Goal: Task Accomplishment & Management: Complete application form

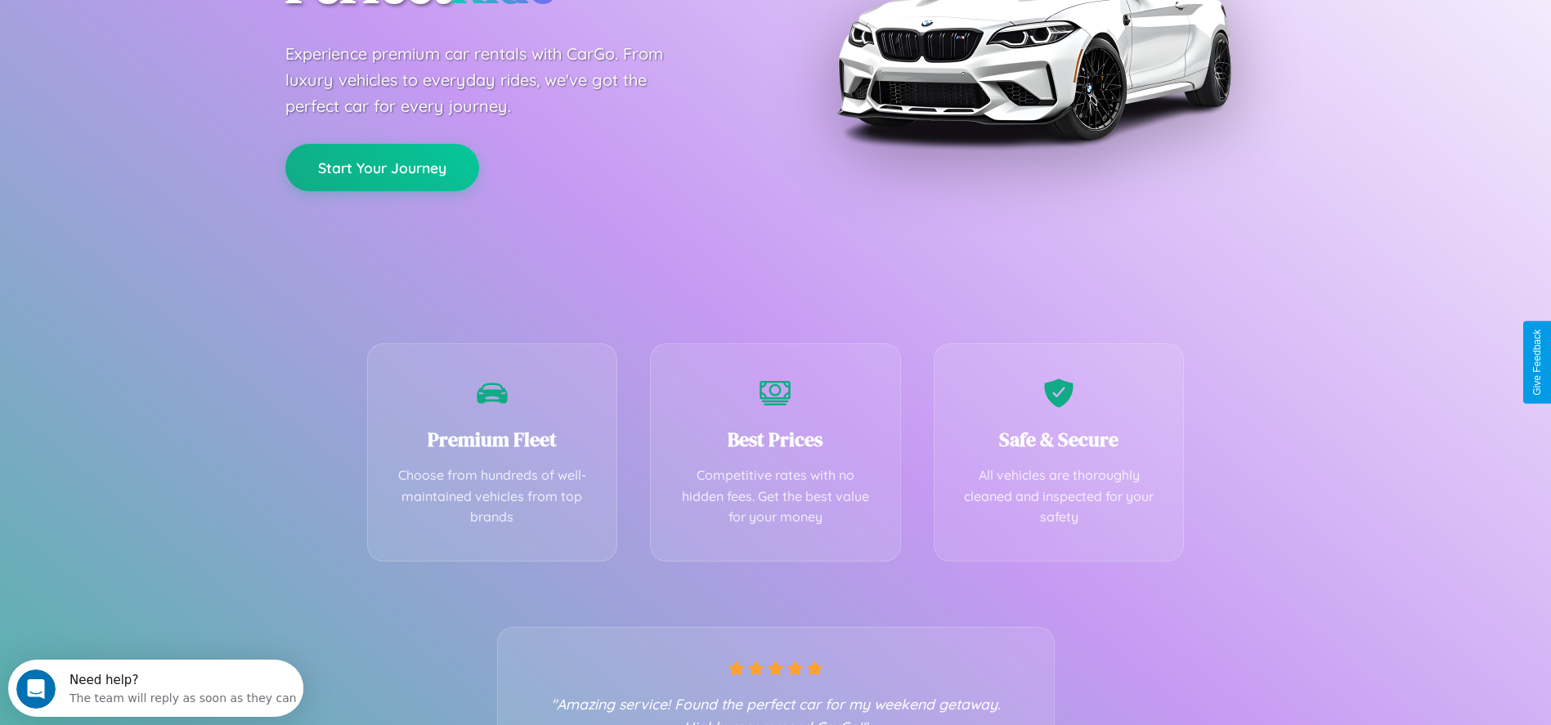
scroll to position [335, 0]
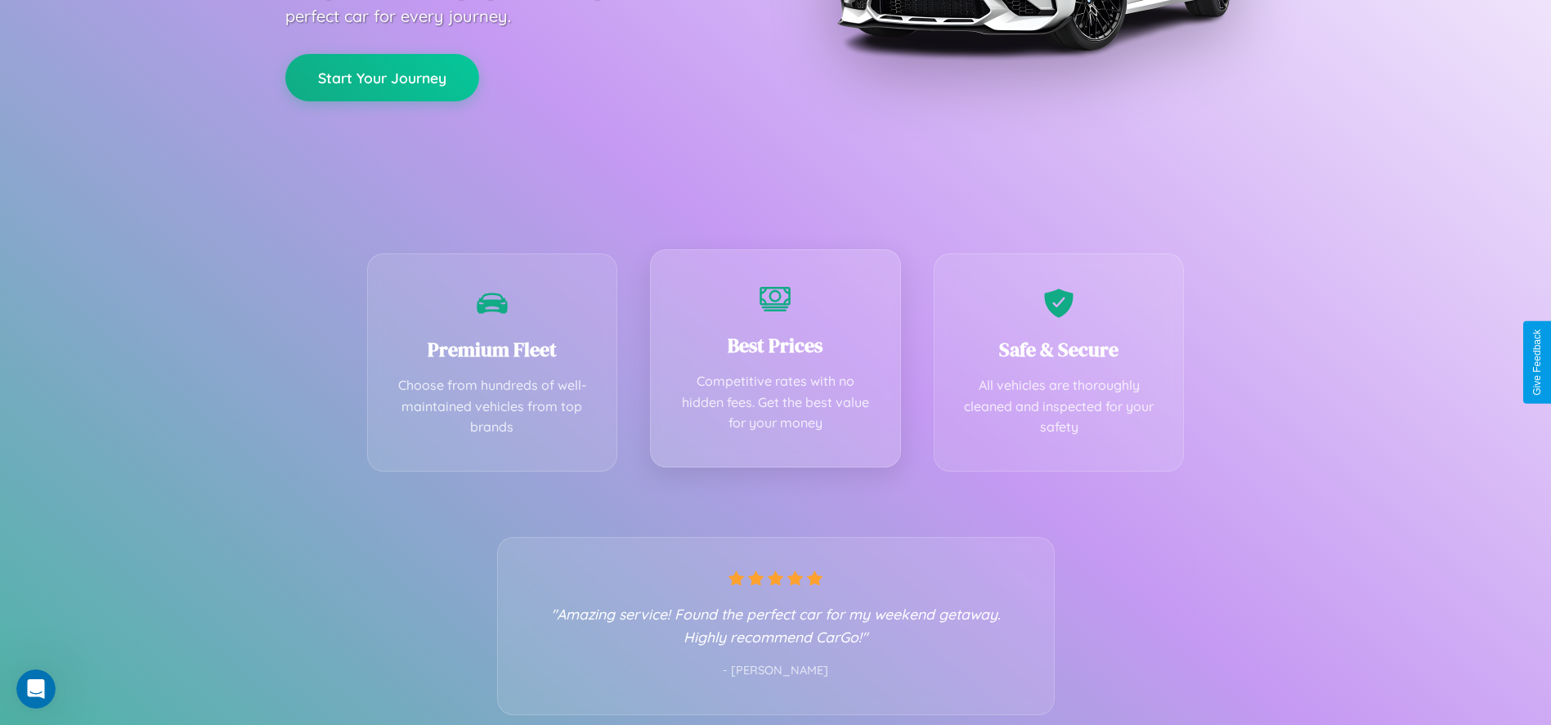
click at [775, 362] on div "Best Prices Competitive rates with no hidden fees. Get the best value for your …" at bounding box center [775, 358] width 251 height 218
click at [382, 76] on button "Start Your Journey" at bounding box center [382, 75] width 194 height 47
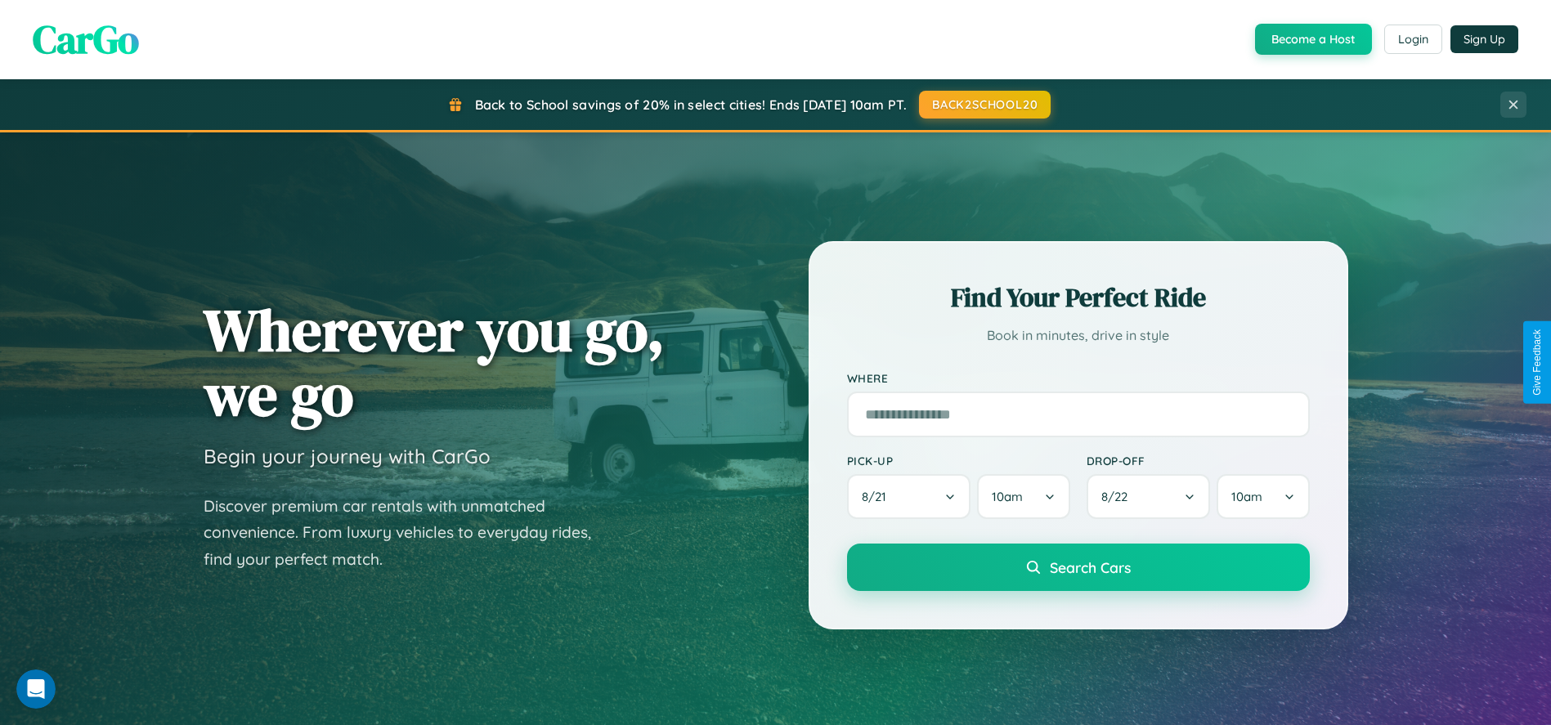
scroll to position [3141, 0]
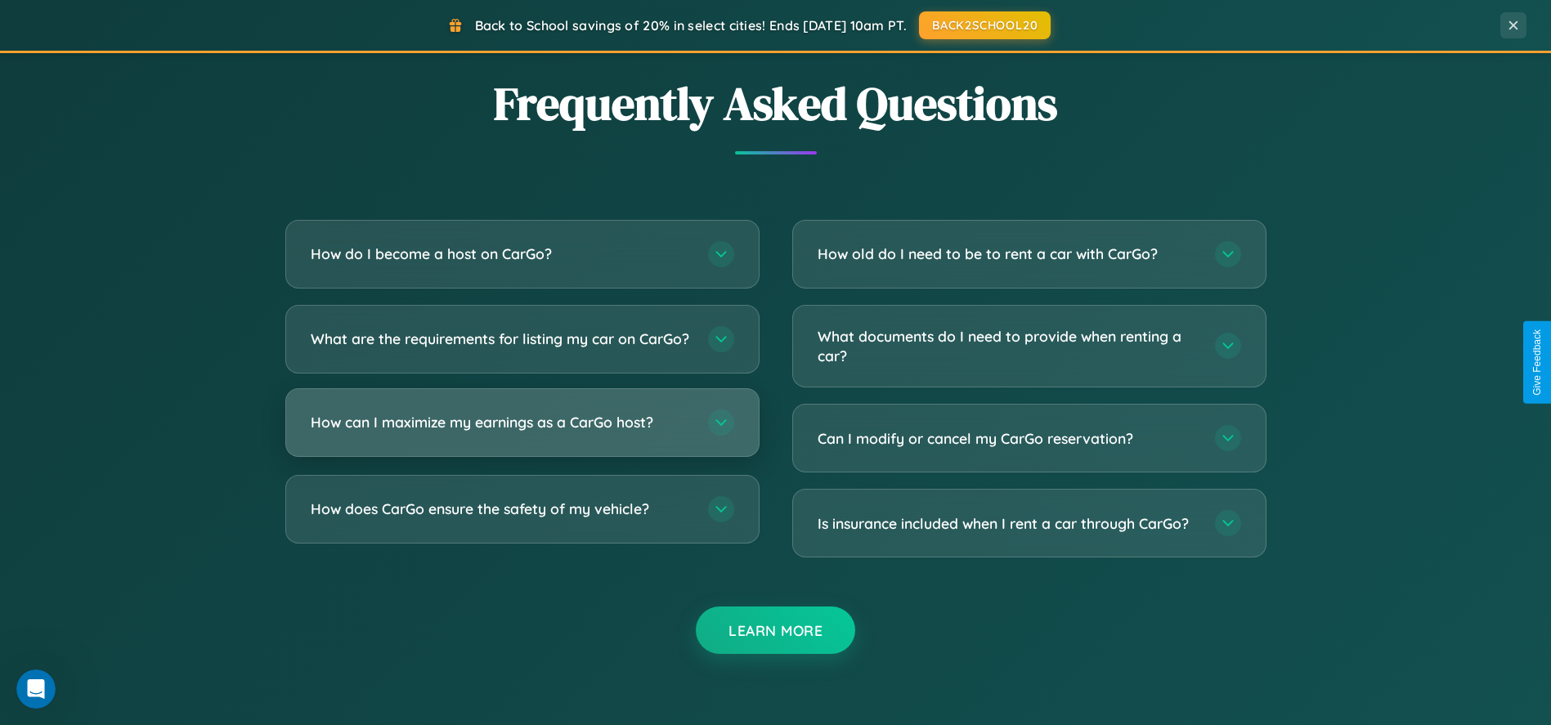
click at [522, 433] on h3 "How can I maximize my earnings as a CarGo host?" at bounding box center [501, 422] width 381 height 20
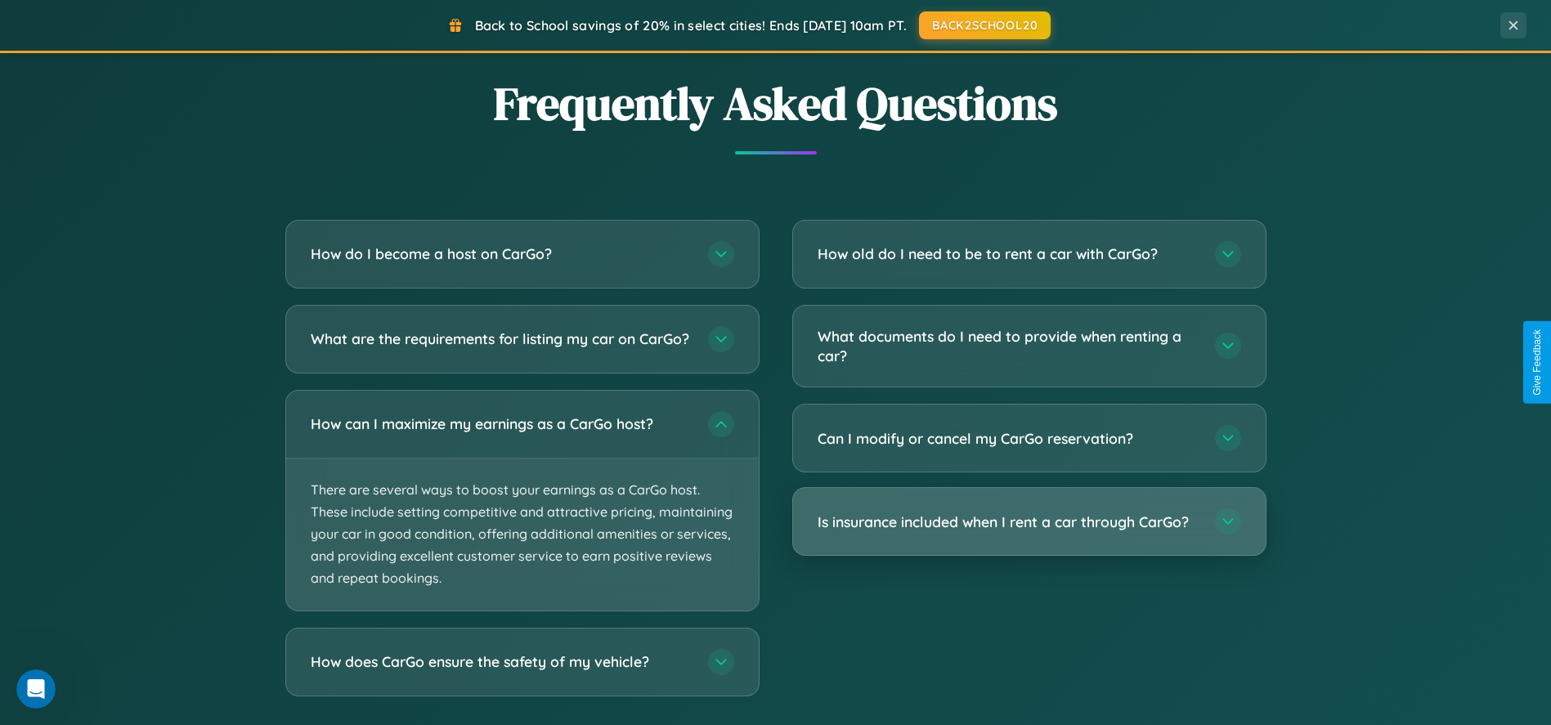
click at [1029, 522] on h3 "Is insurance included when I rent a car through CarGo?" at bounding box center [1008, 522] width 381 height 20
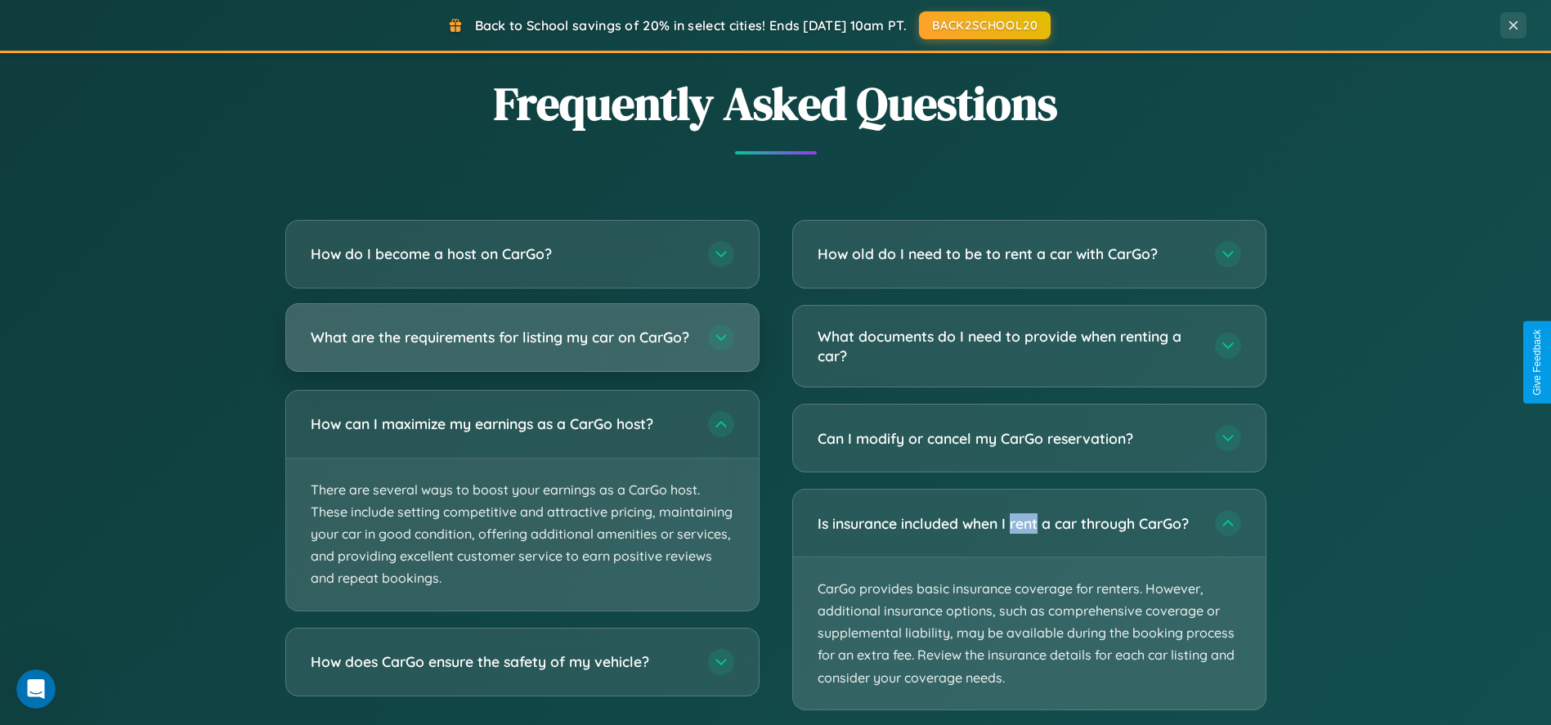
click at [522, 346] on h3 "What are the requirements for listing my car on CarGo?" at bounding box center [501, 337] width 381 height 20
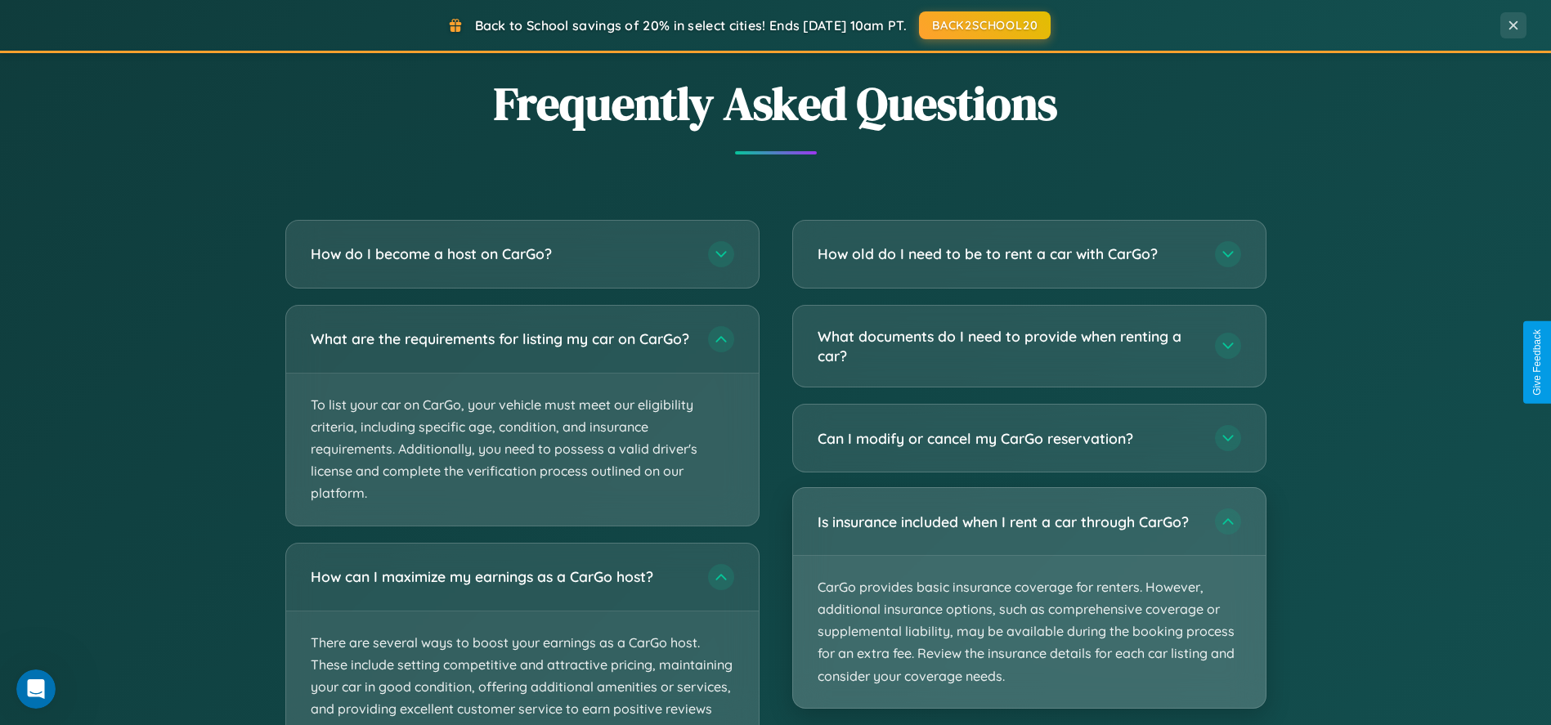
click at [1029, 599] on p "CarGo provides basic insurance coverage for renters. However, additional insura…" at bounding box center [1029, 632] width 473 height 152
click at [1029, 598] on p "CarGo provides basic insurance coverage for renters. However, additional insura…" at bounding box center [1029, 632] width 473 height 152
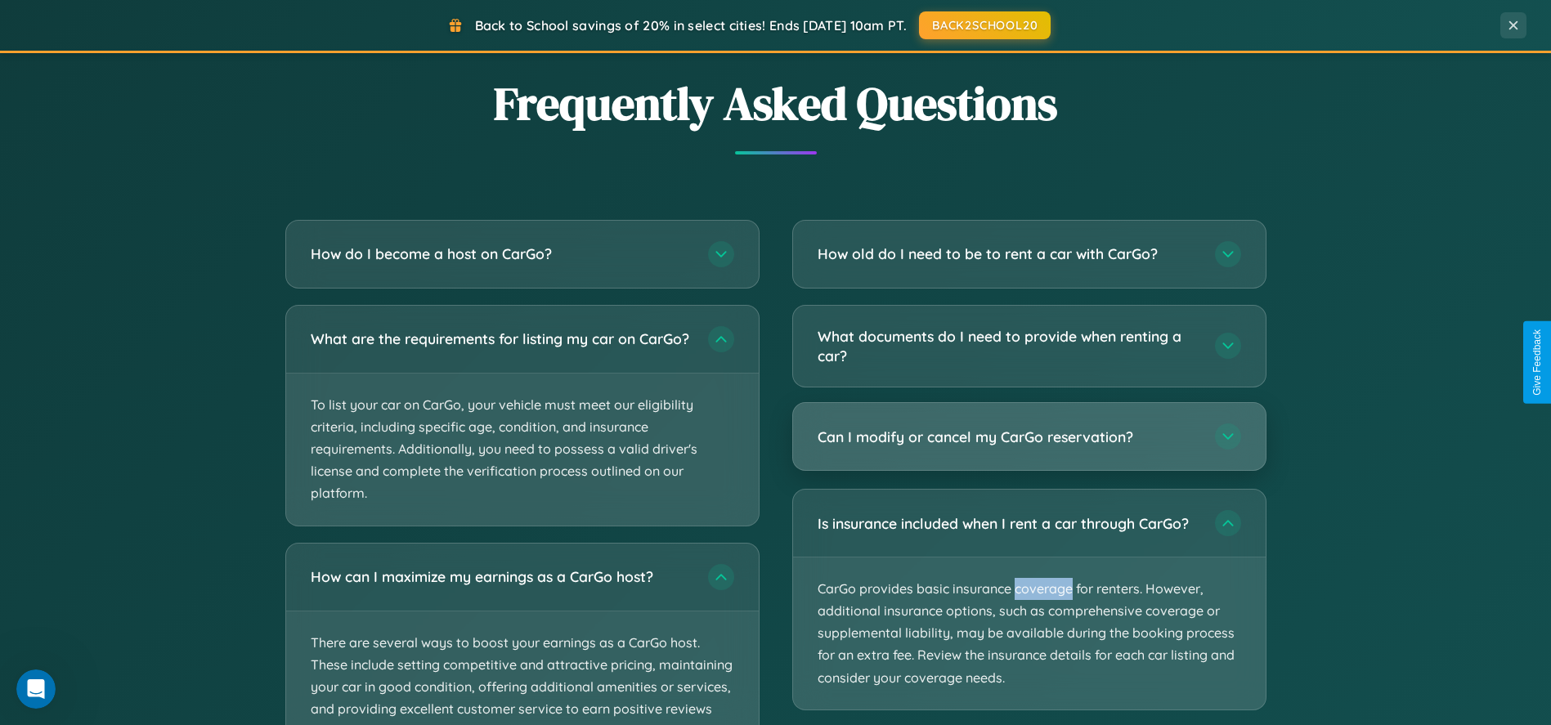
click at [1029, 438] on h3 "Can I modify or cancel my CarGo reservation?" at bounding box center [1008, 437] width 381 height 20
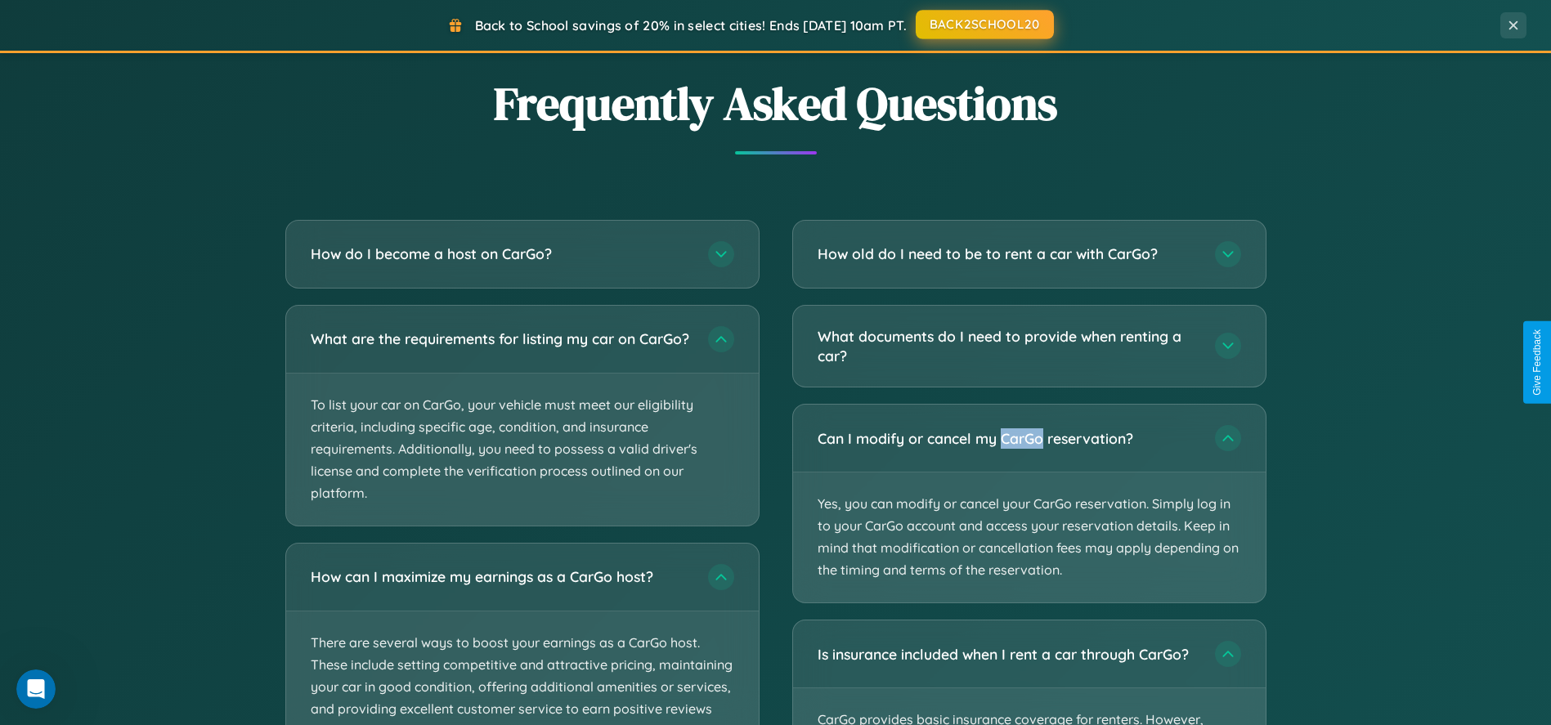
click at [984, 25] on button "BACK2SCHOOL20" at bounding box center [985, 24] width 138 height 29
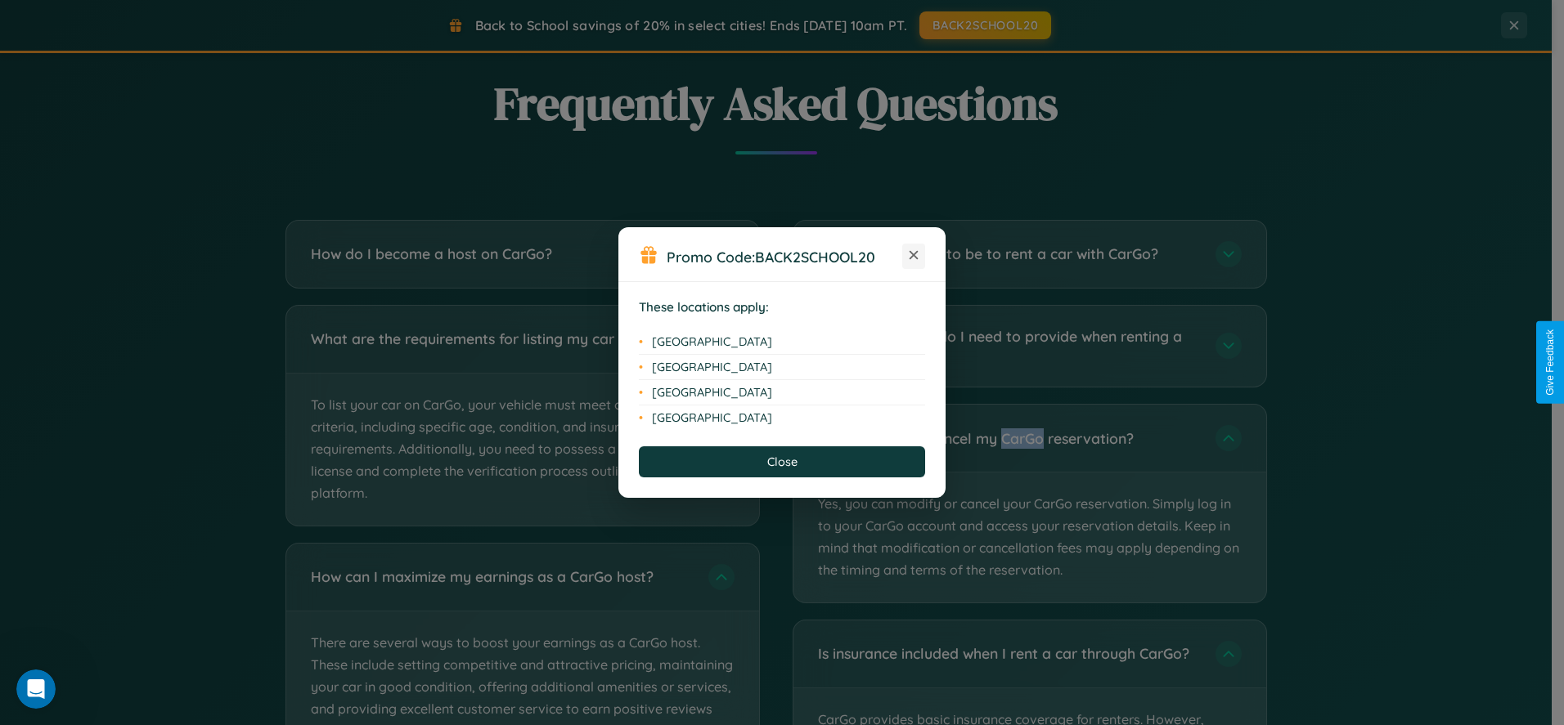
click at [914, 256] on icon at bounding box center [913, 255] width 9 height 9
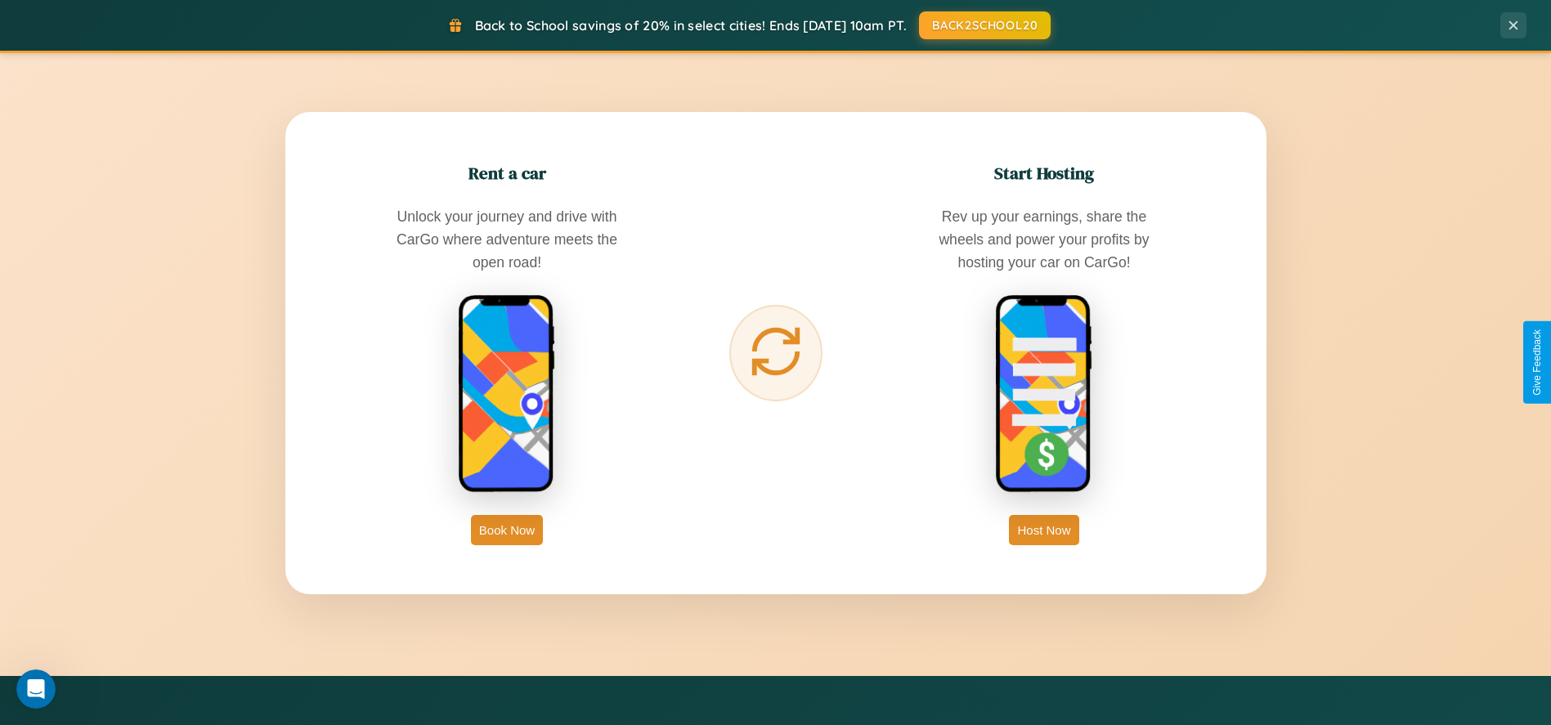
scroll to position [1120, 0]
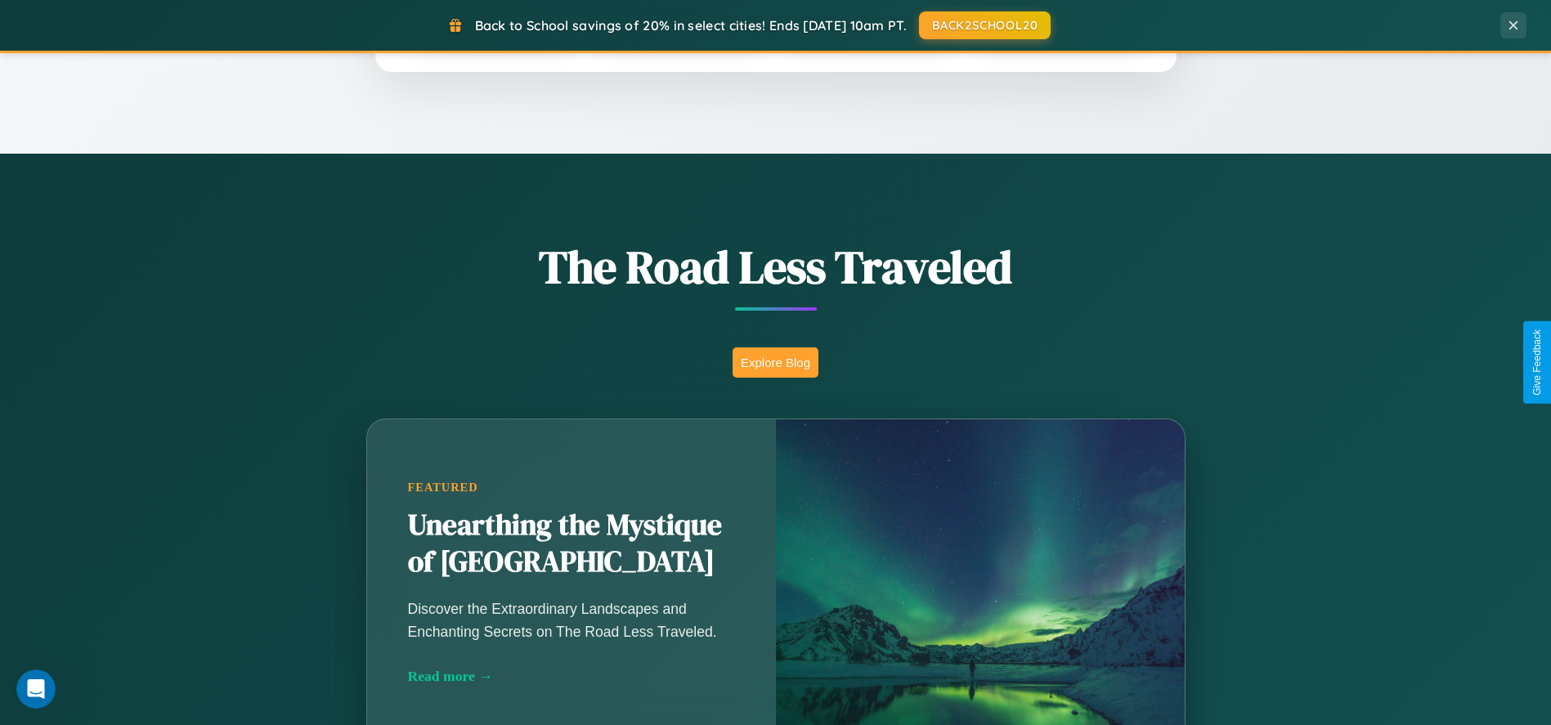
click at [775, 362] on button "Explore Blog" at bounding box center [776, 363] width 86 height 30
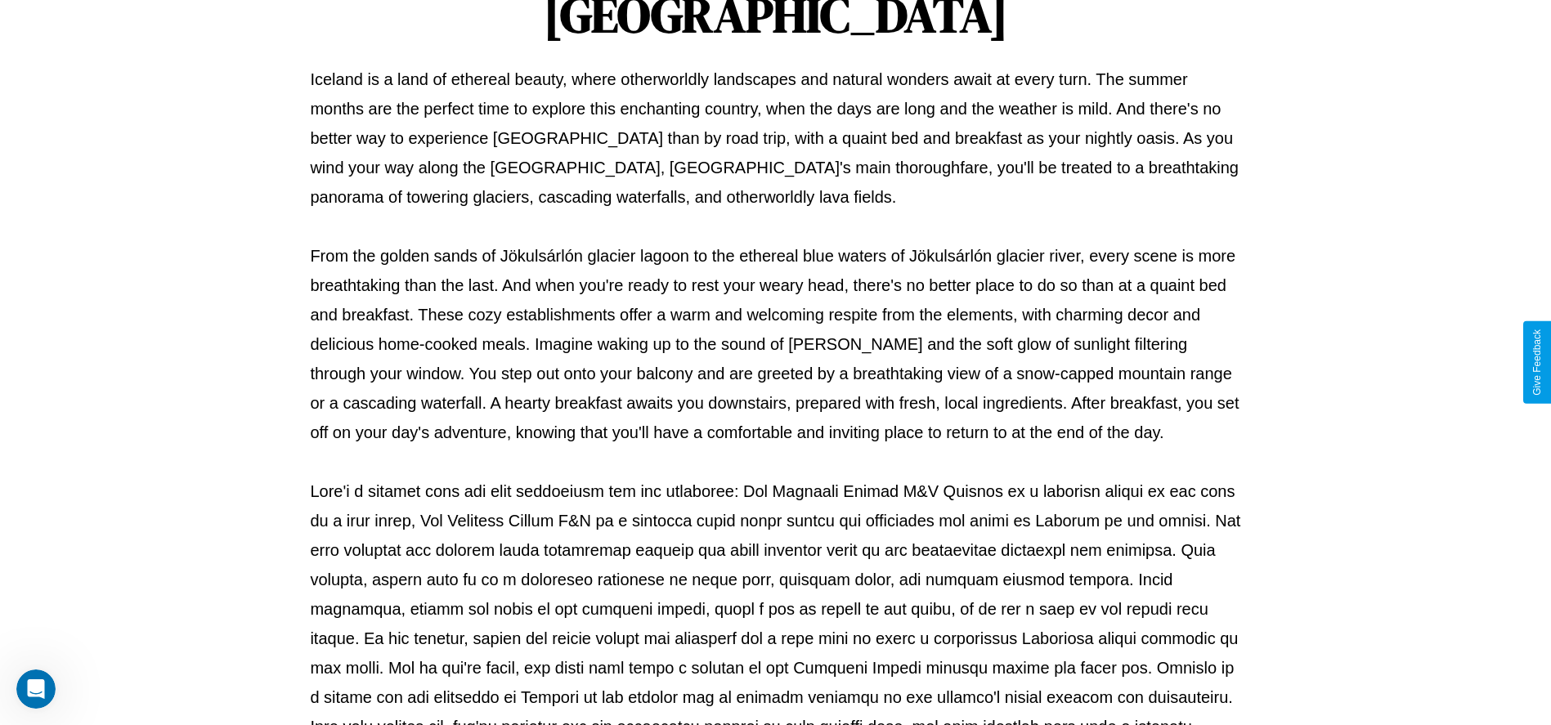
scroll to position [542, 0]
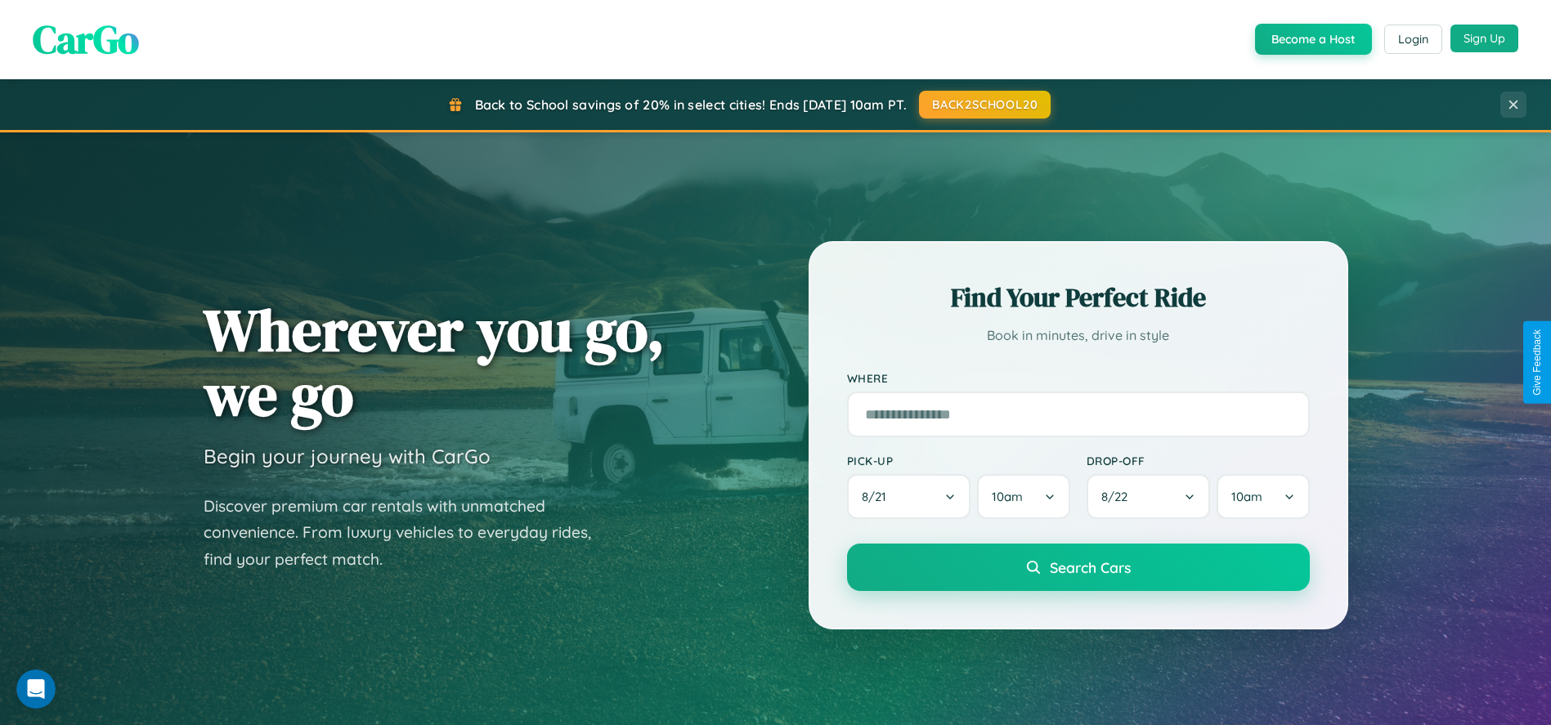
click at [1484, 38] on button "Sign Up" at bounding box center [1485, 39] width 68 height 28
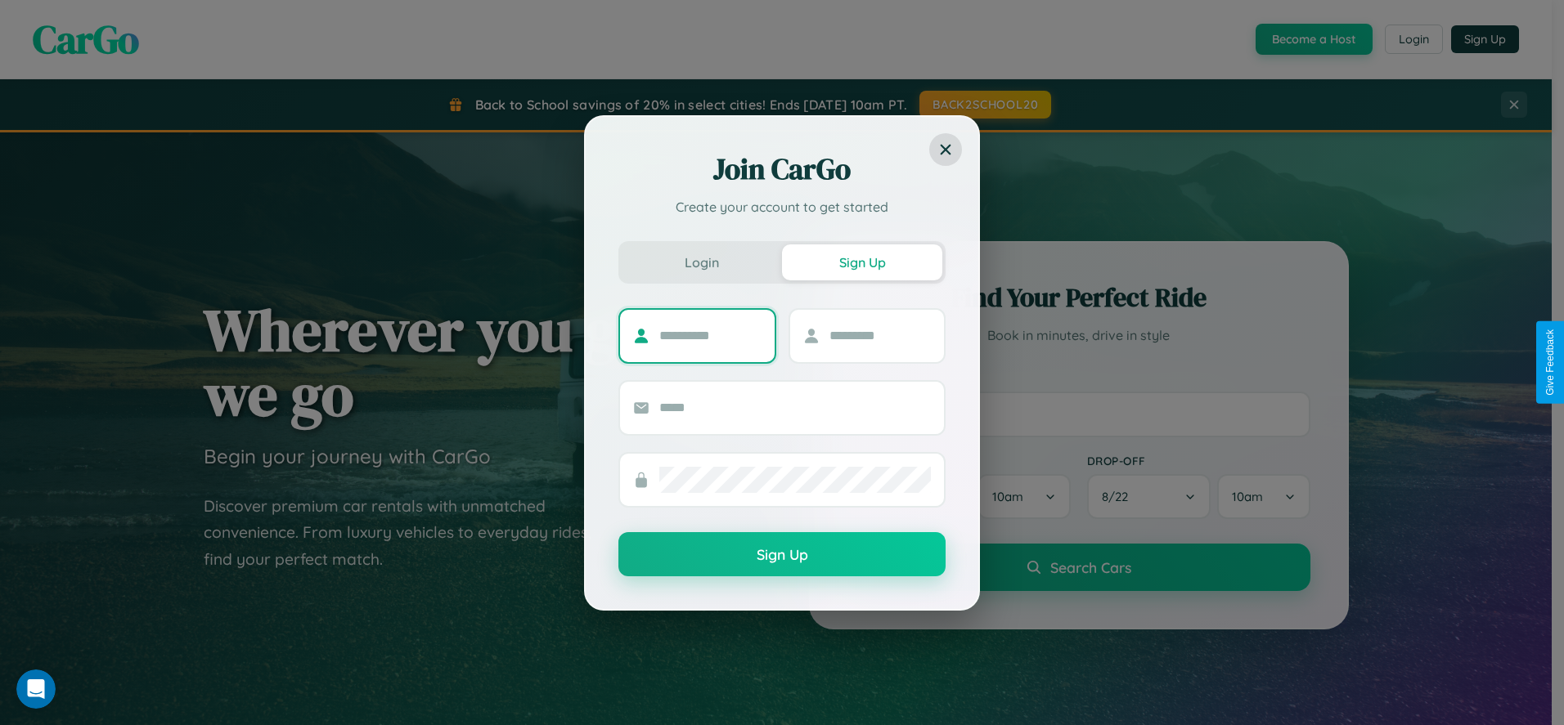
click at [710, 335] on input "text" at bounding box center [710, 336] width 102 height 26
type input "*******"
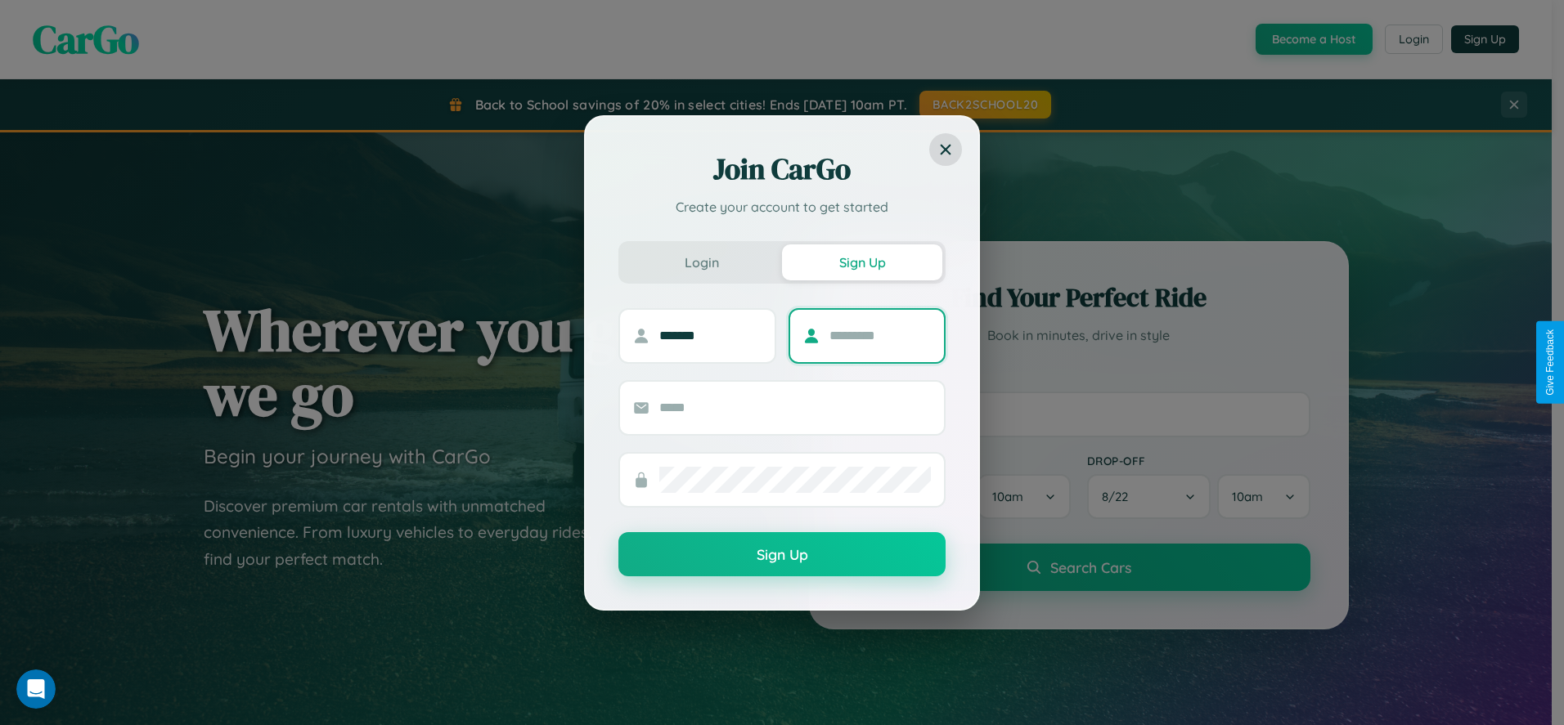
click at [879, 335] on input "text" at bounding box center [880, 336] width 102 height 26
type input "*********"
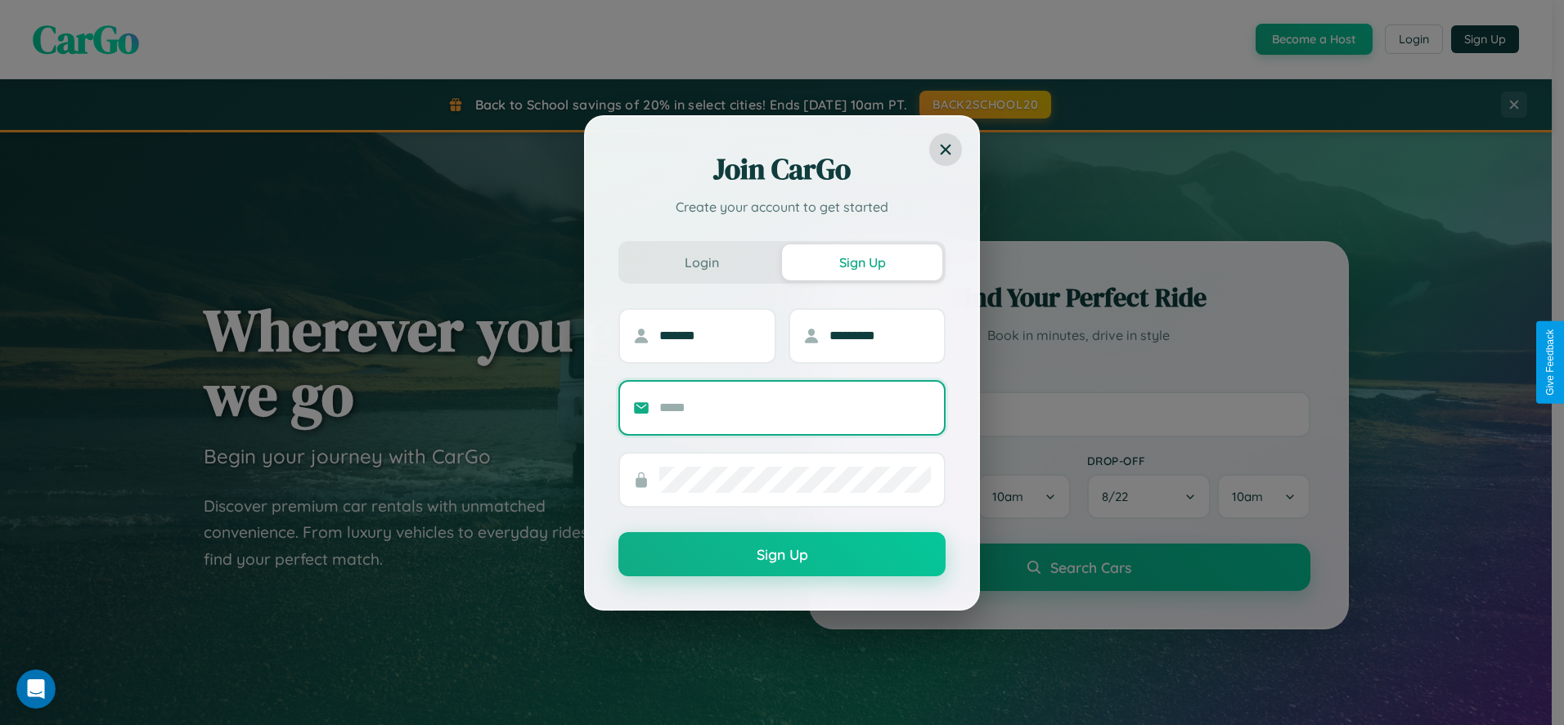
click at [795, 407] on input "text" at bounding box center [795, 408] width 272 height 26
type input "**********"
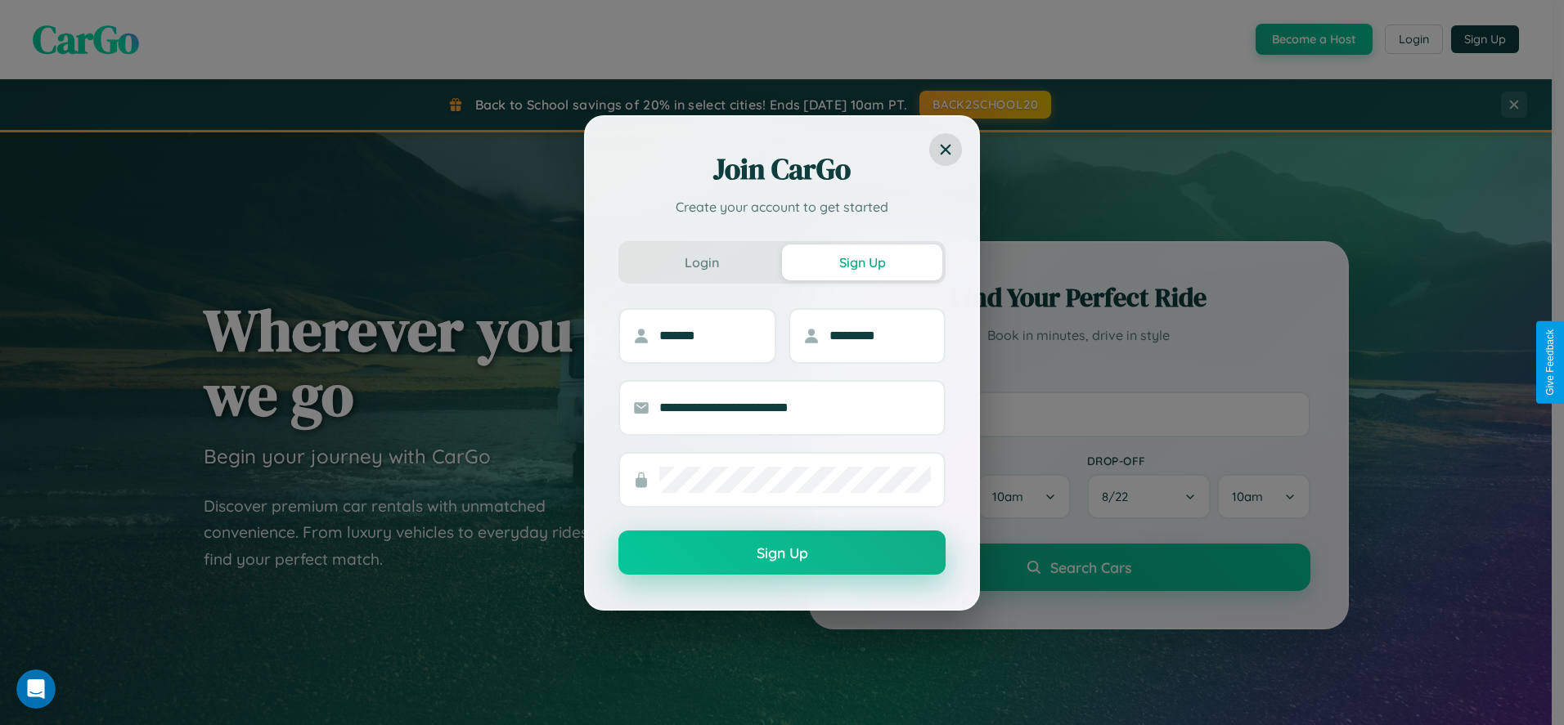
click at [782, 554] on button "Sign Up" at bounding box center [781, 553] width 327 height 44
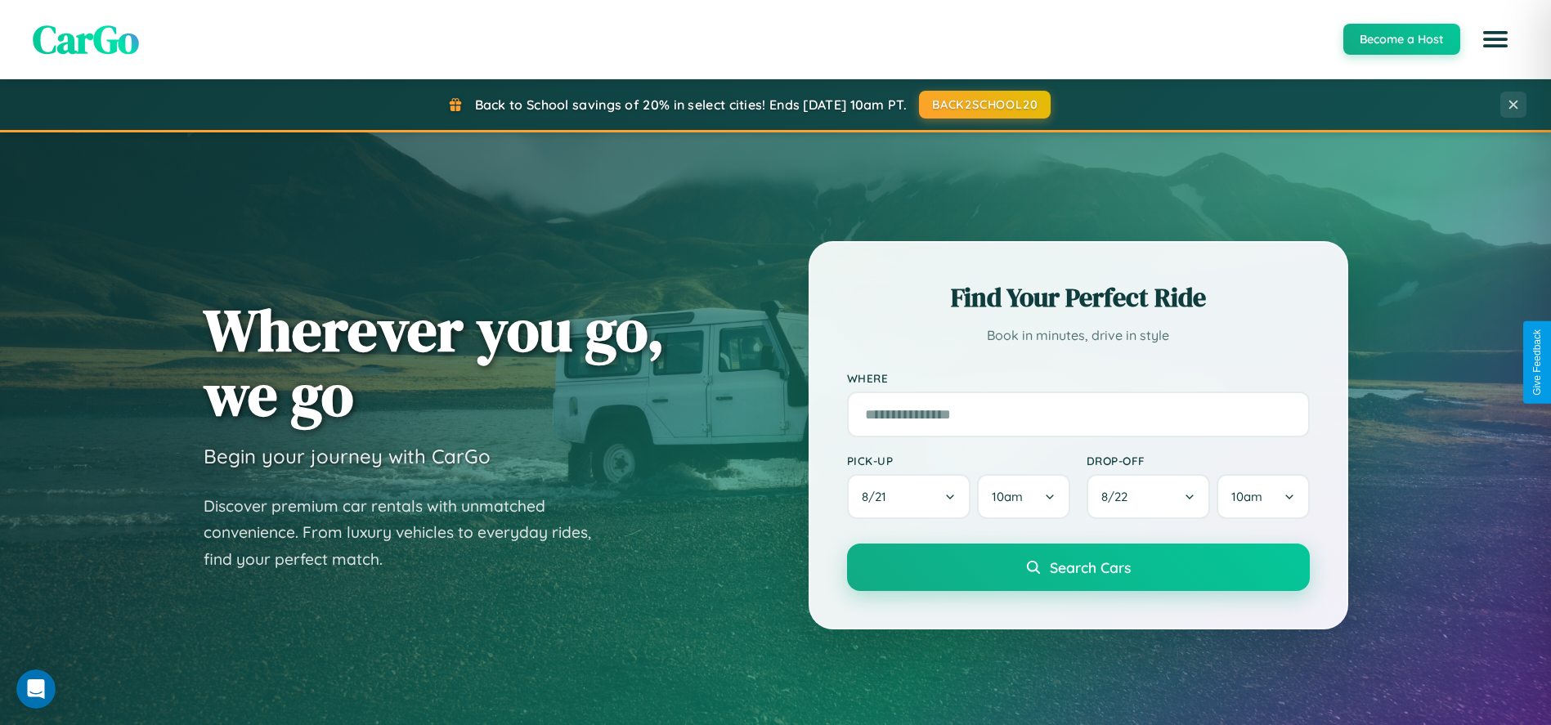
scroll to position [699, 0]
